Goal: Complete application form: Complete application form

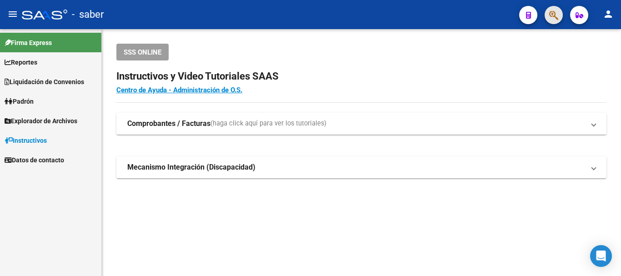
click at [553, 9] on span "button" at bounding box center [553, 15] width 9 height 19
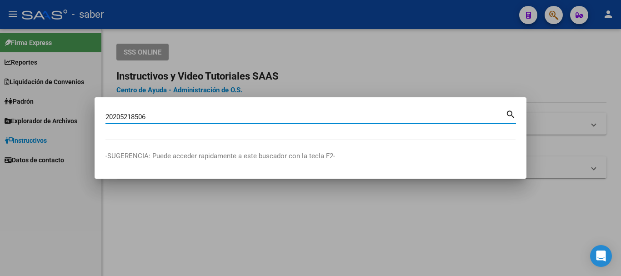
type input "20205218506"
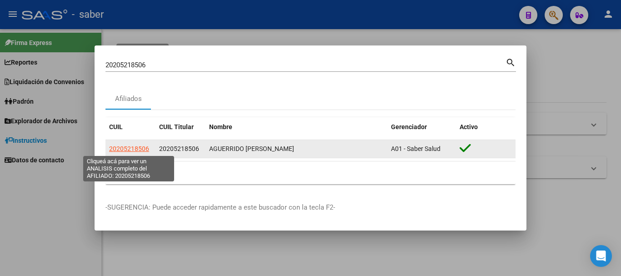
click at [122, 151] on span "20205218506" at bounding box center [129, 148] width 40 height 7
type textarea "20205218506"
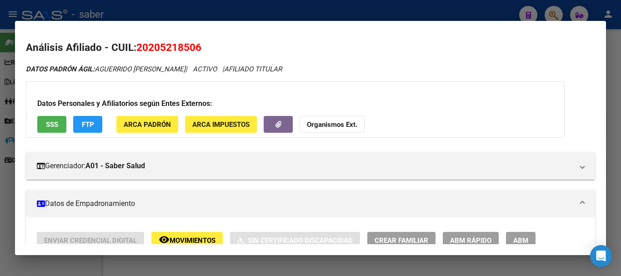
click at [41, 13] on div at bounding box center [310, 138] width 621 height 276
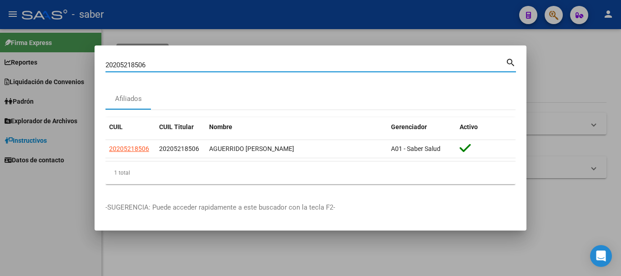
drag, startPoint x: 154, startPoint y: 65, endPoint x: 82, endPoint y: 62, distance: 71.5
click at [82, 62] on div "20205218506 Buscar (apellido, dni, cuil, nro traspaso, cuit, obra social) searc…" at bounding box center [310, 138] width 621 height 276
paste input "451533402"
type input "20451533402"
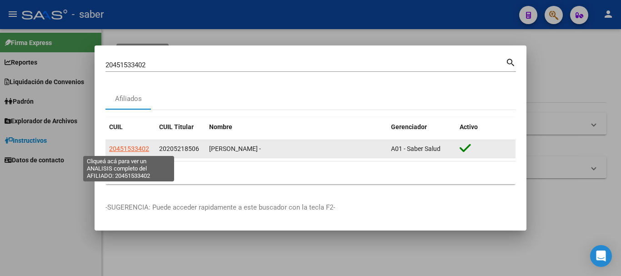
click at [134, 148] on span "20451533402" at bounding box center [129, 148] width 40 height 7
type textarea "20451533402"
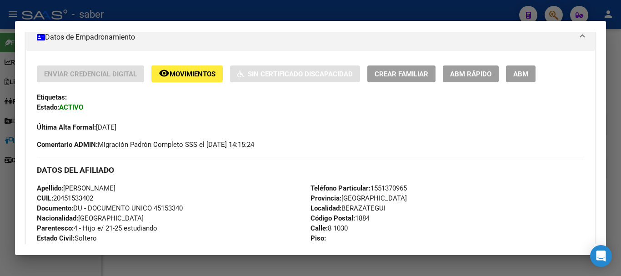
scroll to position [182, 0]
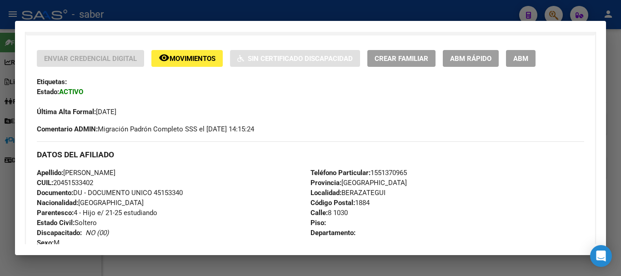
click at [523, 55] on span "ABM" at bounding box center [520, 59] width 15 height 8
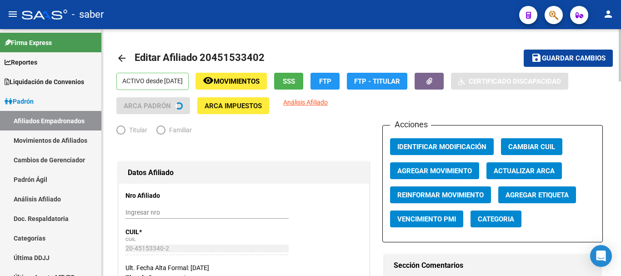
radio input "true"
type input "30-59336046-2"
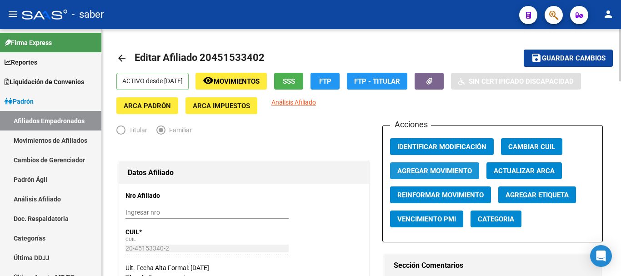
click at [441, 169] on span "Agregar Movimiento" at bounding box center [434, 171] width 75 height 8
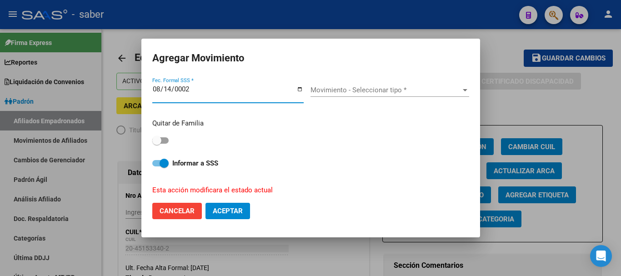
type input "0020-08-14"
click at [160, 88] on input "0020-08-14" at bounding box center [227, 92] width 151 height 15
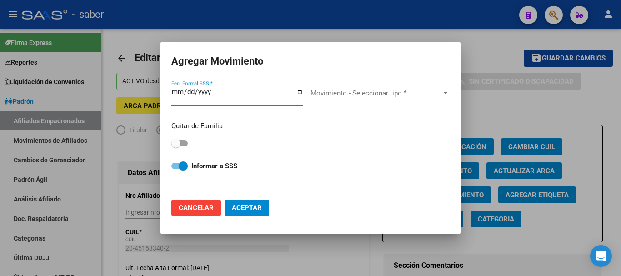
type input "0020-08-01"
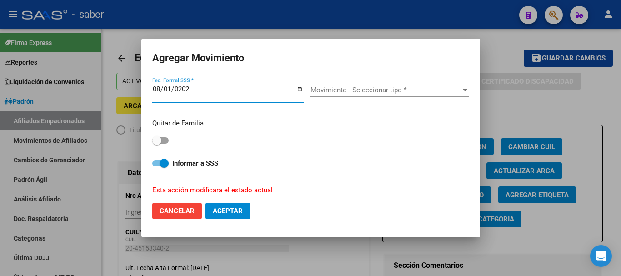
type input "[DATE]"
click at [165, 140] on span at bounding box center [160, 140] width 16 height 6
click at [157, 144] on input "checkbox" at bounding box center [156, 144] width 0 height 0
checkbox input "true"
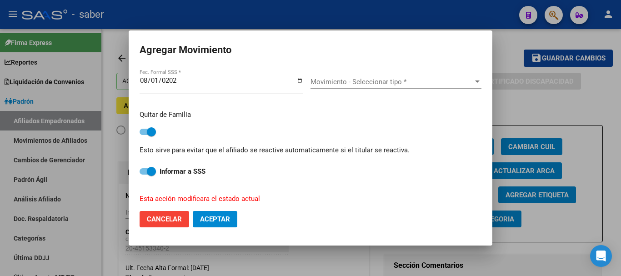
click at [366, 85] on span "Movimiento - Seleccionar tipo *" at bounding box center [392, 82] width 163 height 8
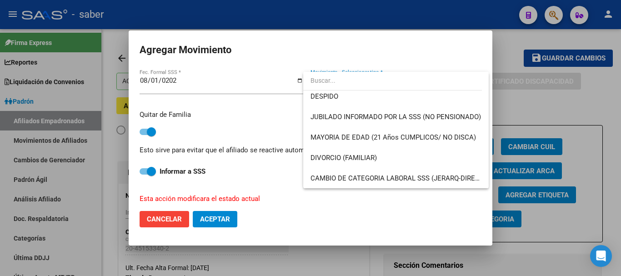
scroll to position [73, 0]
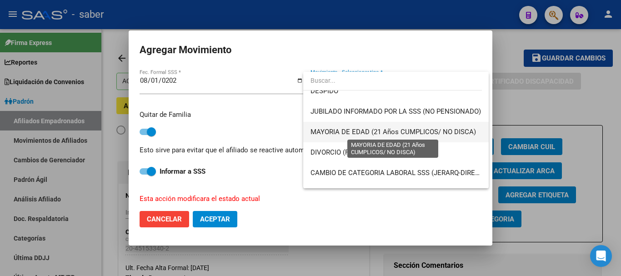
click at [376, 131] on span "MAYORIA DE EDAD (21 Años CUMPLICOS/ NO DISCA)" at bounding box center [394, 132] width 166 height 8
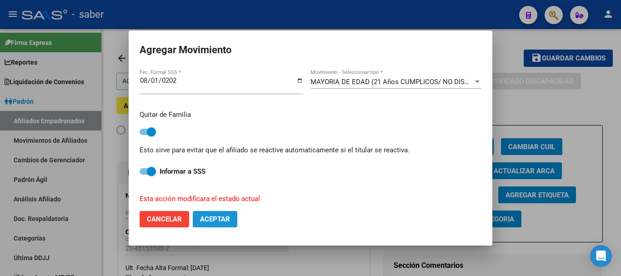
click at [225, 221] on span "Aceptar" at bounding box center [215, 219] width 30 height 8
checkbox input "false"
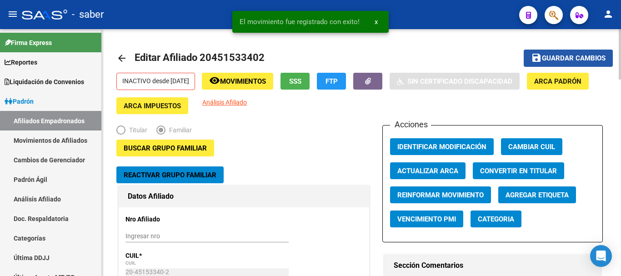
click at [561, 59] on span "Guardar cambios" at bounding box center [574, 59] width 64 height 8
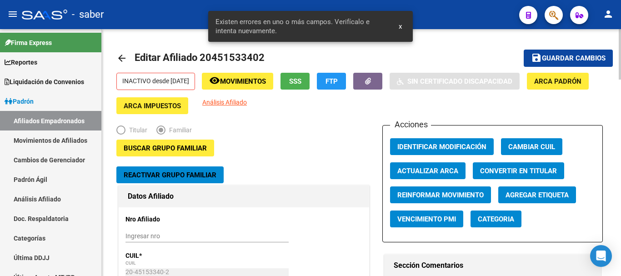
drag, startPoint x: 354, startPoint y: 141, endPoint x: 397, endPoint y: 66, distance: 86.5
click at [399, 29] on span "x" at bounding box center [400, 26] width 3 height 8
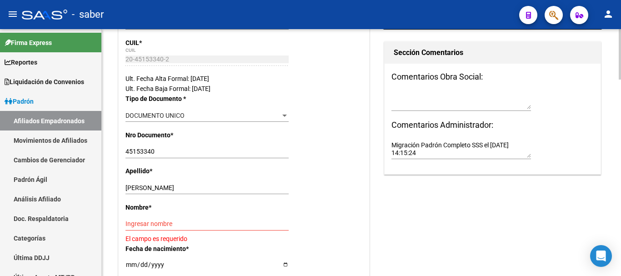
scroll to position [227, 0]
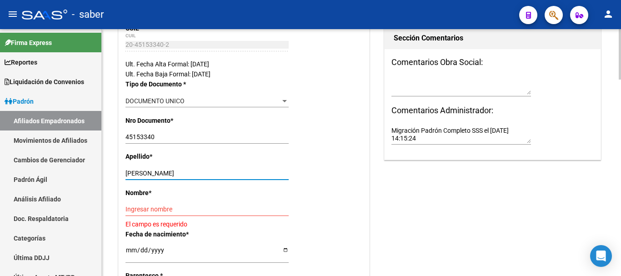
drag, startPoint x: 146, startPoint y: 171, endPoint x: 186, endPoint y: 171, distance: 40.5
click at [186, 171] on input "[PERSON_NAME]" at bounding box center [207, 174] width 163 height 8
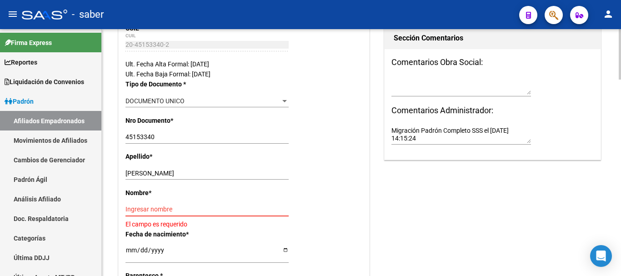
click at [143, 211] on input "Ingresar nombre" at bounding box center [207, 210] width 163 height 8
paste input "[PERSON_NAME]"
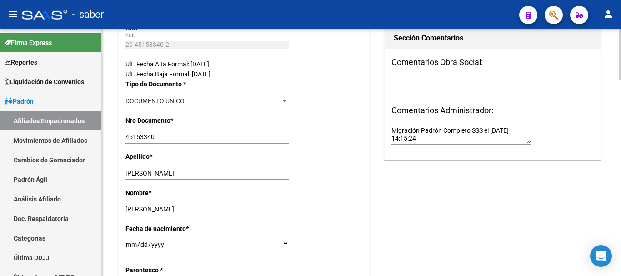
type input "[PERSON_NAME]"
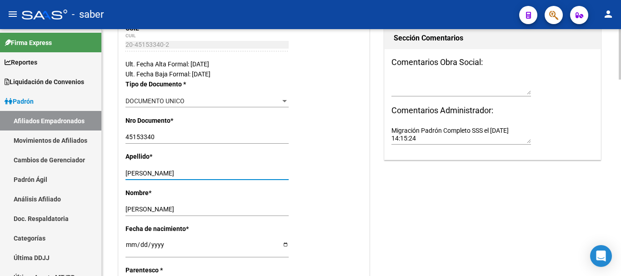
drag, startPoint x: 146, startPoint y: 173, endPoint x: 189, endPoint y: 173, distance: 43.2
click at [189, 173] on input "[PERSON_NAME]" at bounding box center [207, 174] width 163 height 8
type input "VISCA"
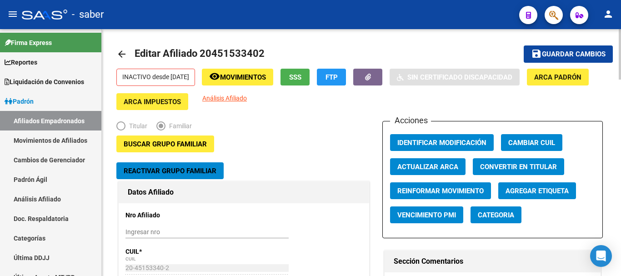
scroll to position [0, 0]
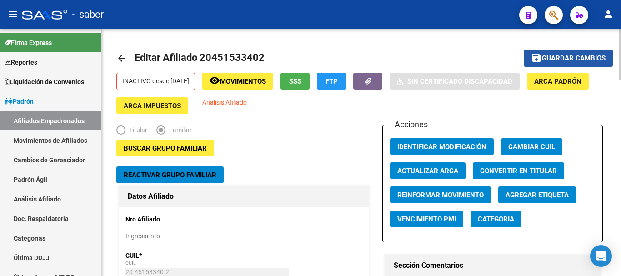
click at [563, 61] on span "Guardar cambios" at bounding box center [574, 59] width 64 height 8
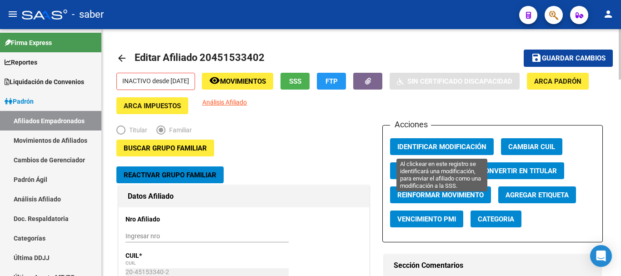
click at [416, 145] on span "Identificar Modificación" at bounding box center [441, 147] width 89 height 8
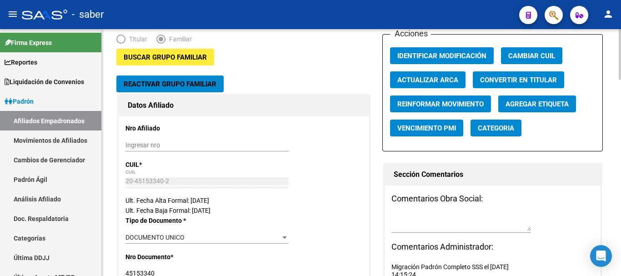
scroll to position [45, 0]
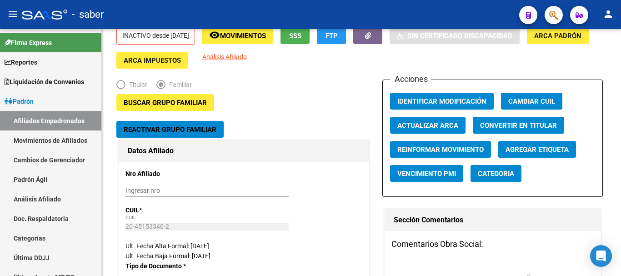
click at [44, 15] on div at bounding box center [44, 15] width 45 height 10
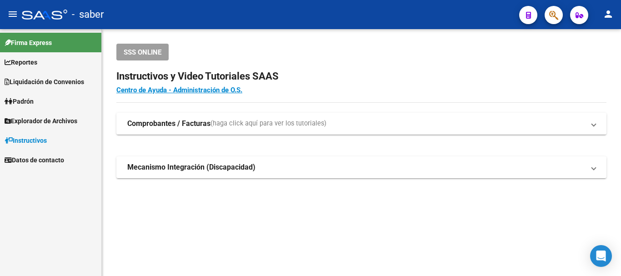
click at [548, 14] on button "button" at bounding box center [554, 15] width 18 height 18
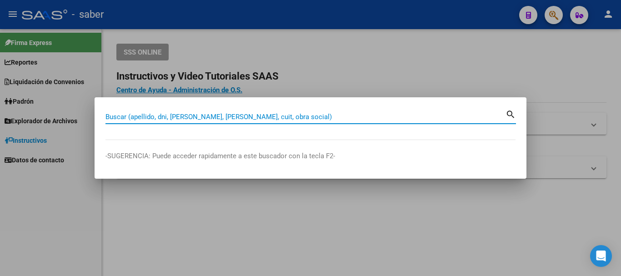
paste input "20205218506"
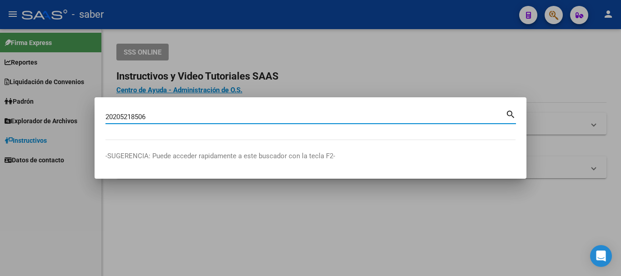
type input "20205218506"
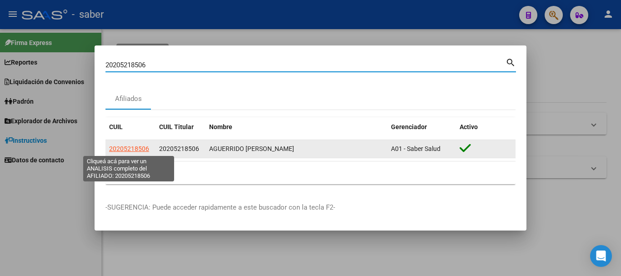
click at [133, 150] on span "20205218506" at bounding box center [129, 148] width 40 height 7
type textarea "20205218506"
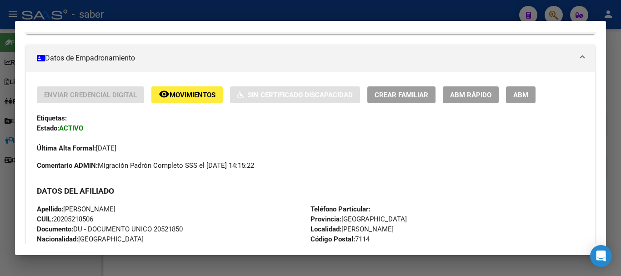
scroll to position [182, 0]
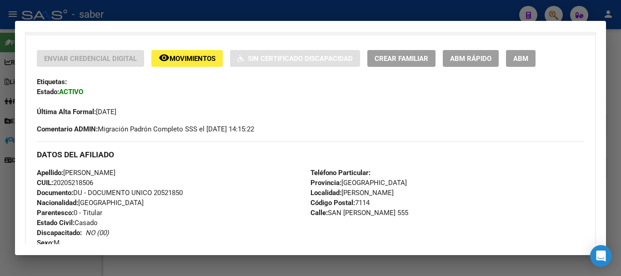
click at [419, 58] on span "Crear Familiar" at bounding box center [402, 59] width 54 height 8
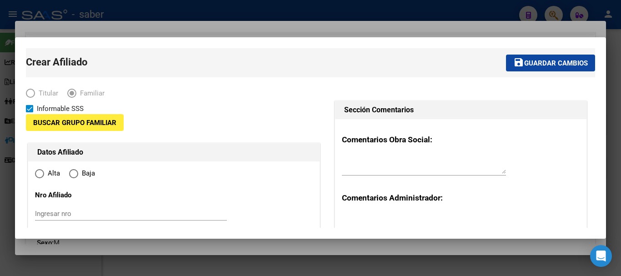
type input "30-59336046-2"
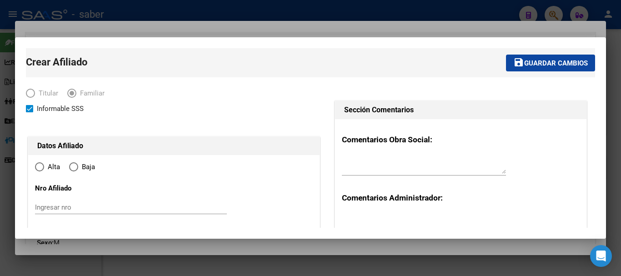
type input "[PERSON_NAME]"
type input "7114"
type input "SAN MARTIN"
type input "555"
radio input "true"
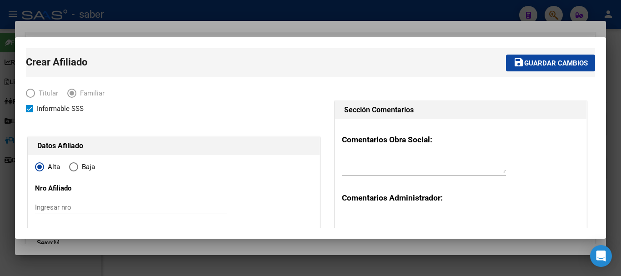
type input "30-59336046-2"
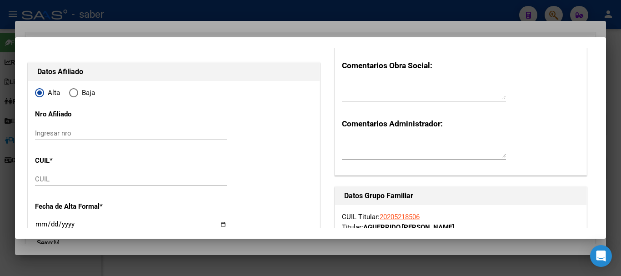
scroll to position [91, 0]
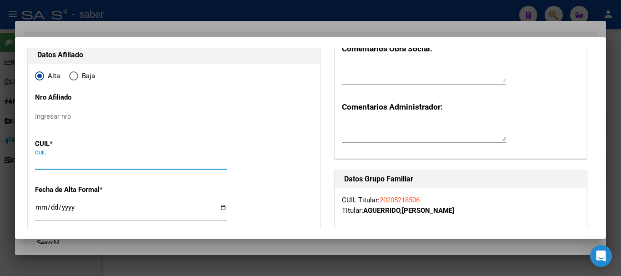
click at [55, 165] on input "CUIL" at bounding box center [131, 162] width 192 height 8
paste input "27-18718386-9"
type input "27-18718386-9"
type input "18718386"
type input "[PERSON_NAME]"
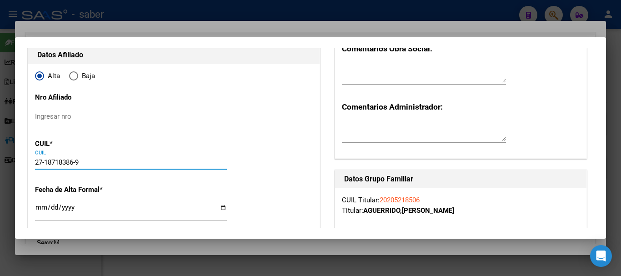
type input "[PERSON_NAME]"
type input "[DATE]"
type input "BOSQUES"
type input "1889"
type input "GABOTO"
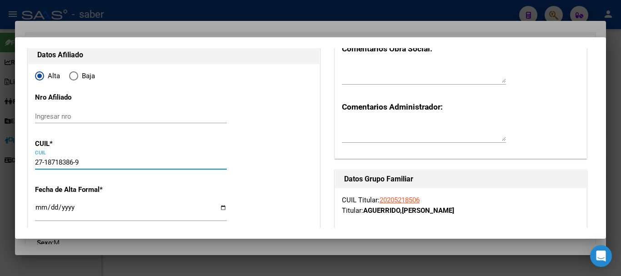
type input "2685"
type input "1"
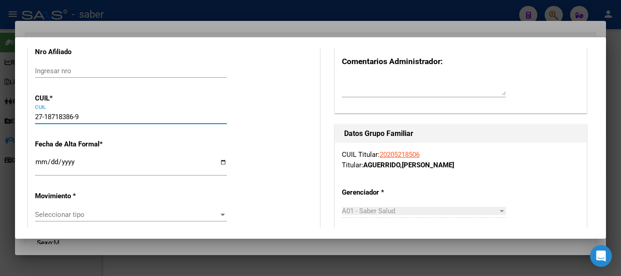
type input "27-18718386-9"
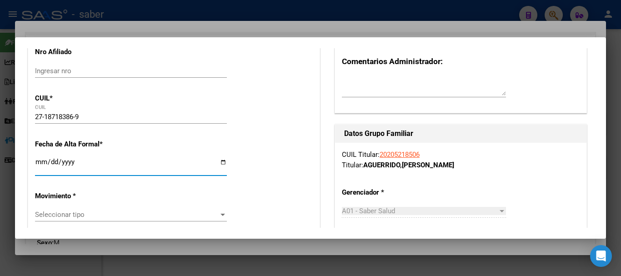
click at [39, 164] on input "Ingresar fecha" at bounding box center [131, 165] width 192 height 15
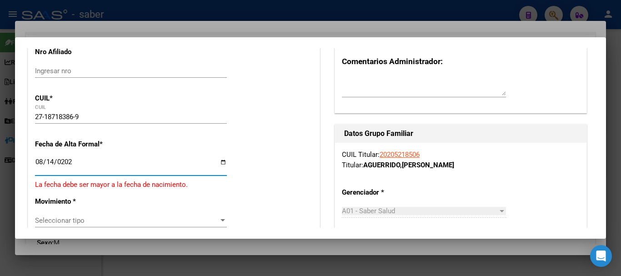
type input "[DATE]"
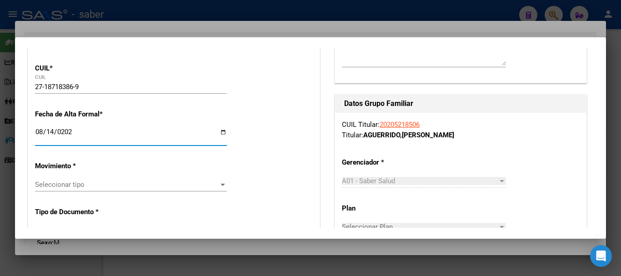
scroll to position [182, 0]
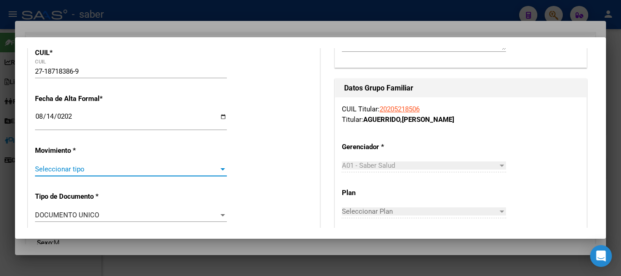
click at [67, 169] on span "Seleccionar tipo" at bounding box center [127, 169] width 184 height 8
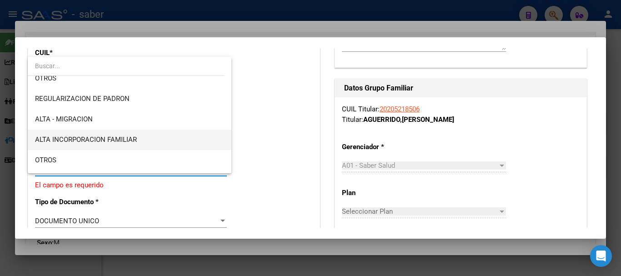
scroll to position [136, 0]
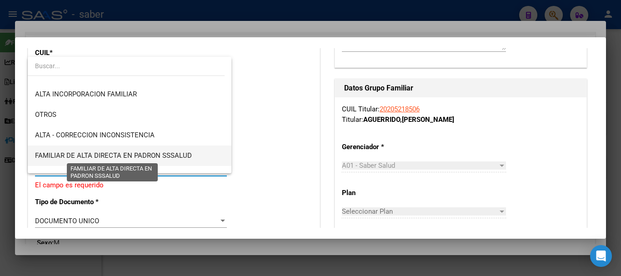
click at [160, 157] on span "FAMILIAR DE ALTA DIRECTA EN PADRON SSSALUD" at bounding box center [113, 155] width 157 height 8
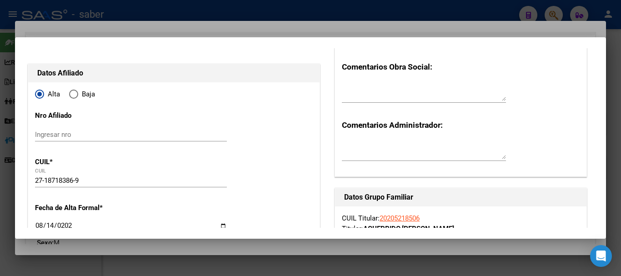
scroll to position [0, 0]
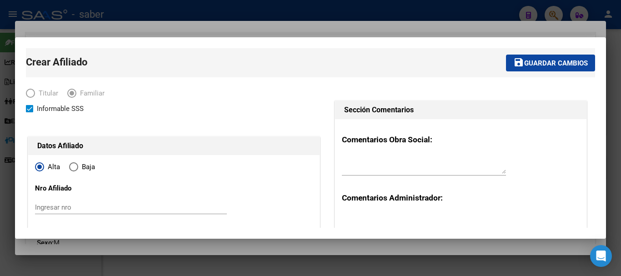
click at [516, 62] on mat-icon "save" at bounding box center [518, 62] width 11 height 11
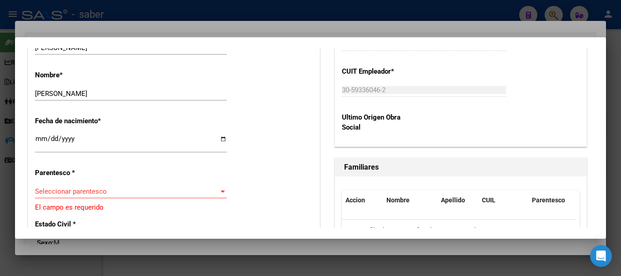
scroll to position [455, 0]
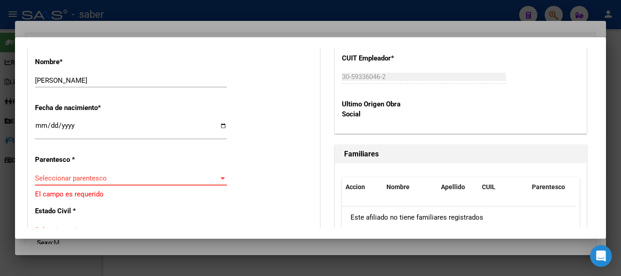
click at [86, 178] on span "Seleccionar parentesco" at bounding box center [127, 178] width 184 height 8
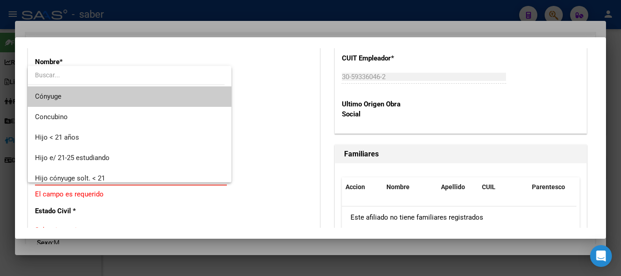
click at [89, 97] on span "Cónyuge" at bounding box center [129, 96] width 189 height 20
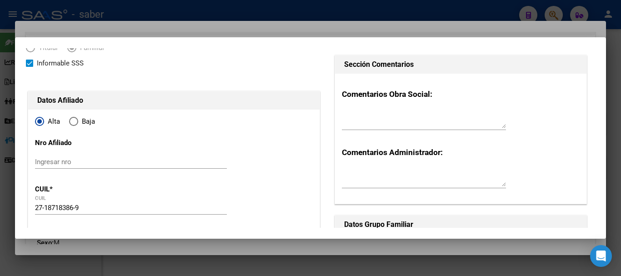
scroll to position [0, 0]
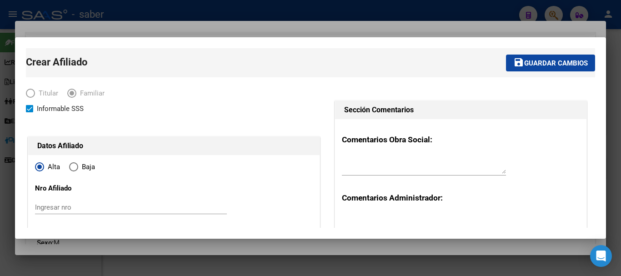
click at [527, 59] on span "save Guardar cambios" at bounding box center [550, 63] width 75 height 8
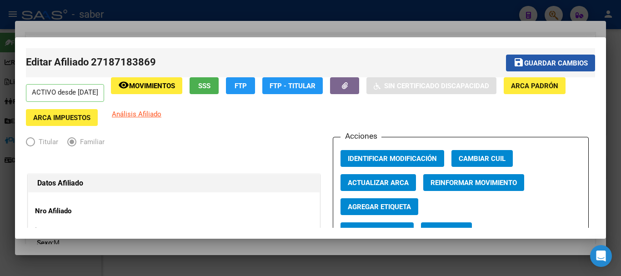
click at [538, 59] on span "Guardar cambios" at bounding box center [556, 63] width 64 height 8
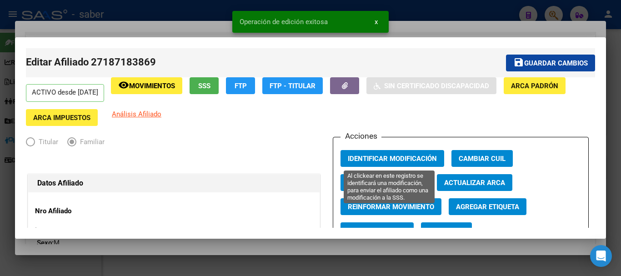
click at [373, 159] on span "Identificar Modificación" at bounding box center [392, 159] width 89 height 8
